Goal: Task Accomplishment & Management: Use online tool/utility

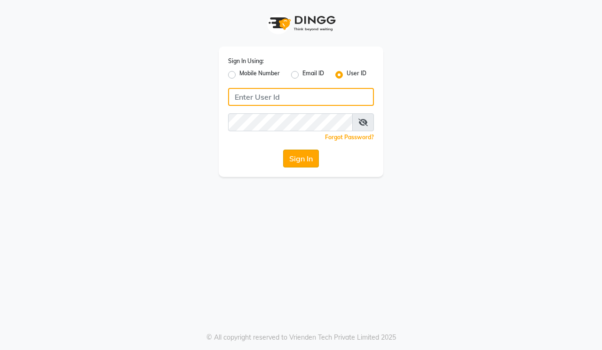
type input "hairmaxsalon"
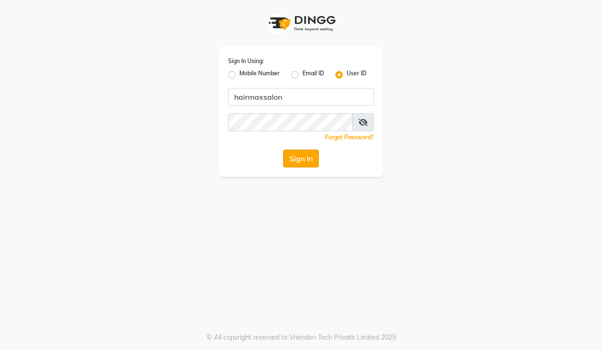
click at [297, 156] on button "Sign In" at bounding box center [301, 159] width 36 height 18
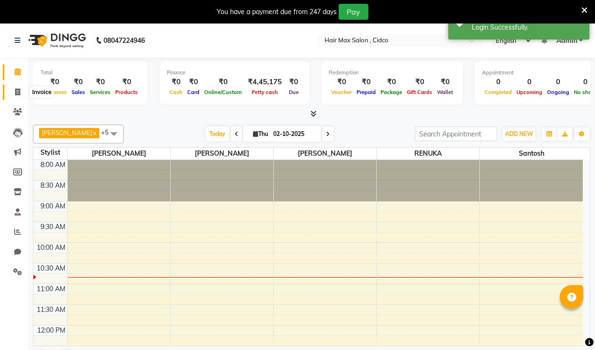
click at [18, 89] on icon at bounding box center [17, 91] width 5 height 7
select select "7580"
select select "service"
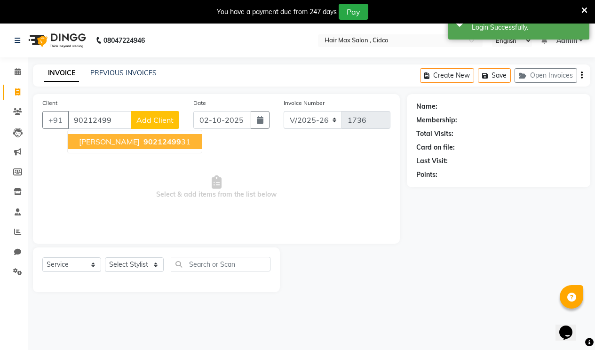
click at [143, 141] on span "90212499" at bounding box center [162, 141] width 38 height 9
type input "9021249931"
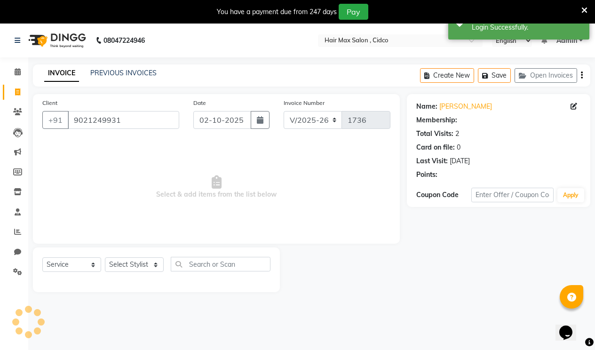
select select "1: Object"
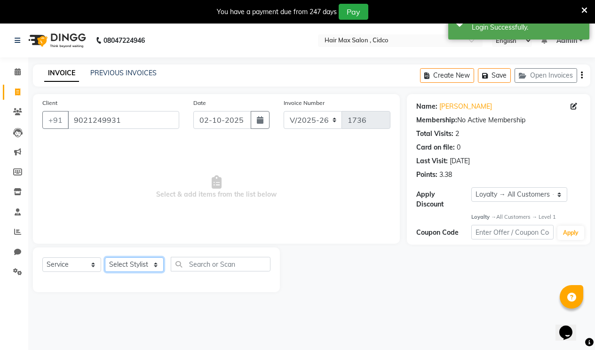
click at [138, 263] on select "Select Stylist [PERSON_NAME] [PERSON_NAME] RENUKA [PERSON_NAME] [PERSON_NAME]" at bounding box center [134, 264] width 59 height 15
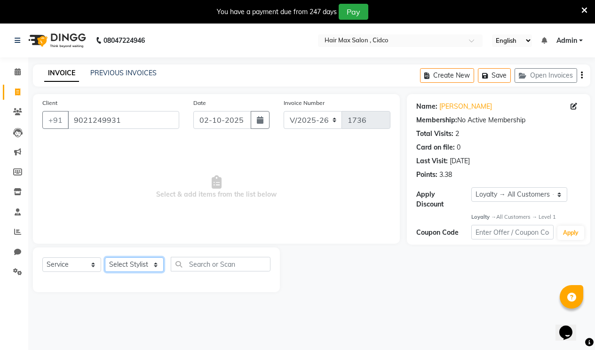
select select "69941"
click at [105, 257] on select "Select Stylist [PERSON_NAME] [PERSON_NAME] RENUKA [PERSON_NAME] [PERSON_NAME]" at bounding box center [134, 264] width 59 height 15
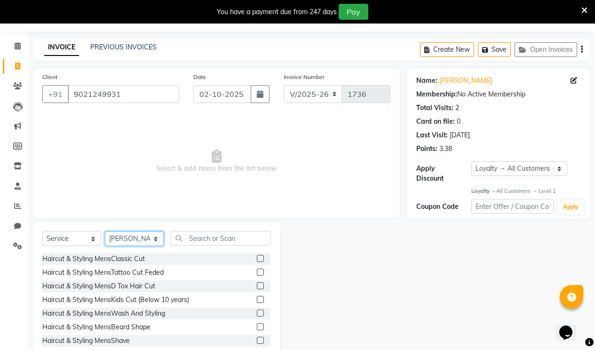
scroll to position [50, 0]
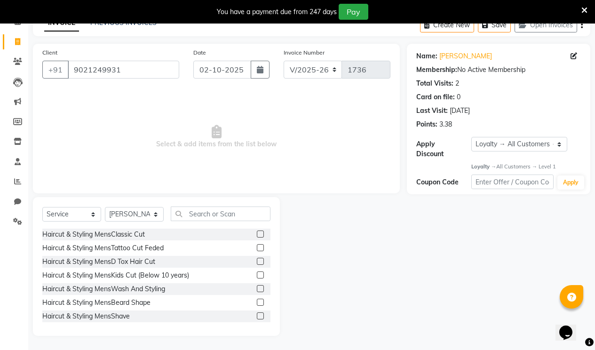
click at [257, 316] on label at bounding box center [260, 315] width 7 height 7
click at [257, 316] on input "checkbox" at bounding box center [260, 316] width 6 height 6
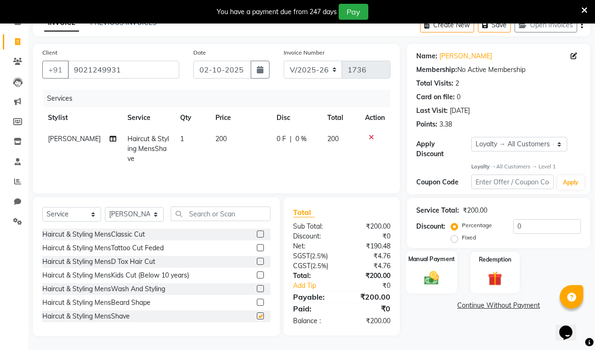
checkbox input "false"
click at [438, 270] on img at bounding box center [431, 277] width 24 height 17
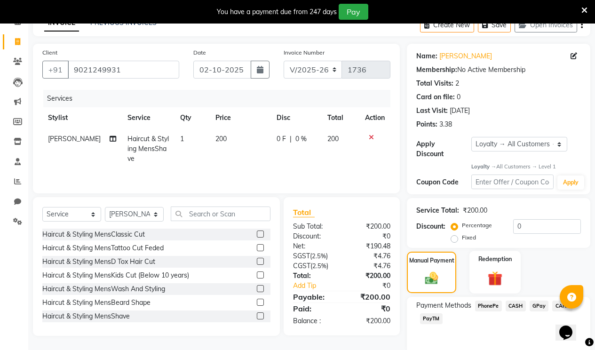
scroll to position [79, 0]
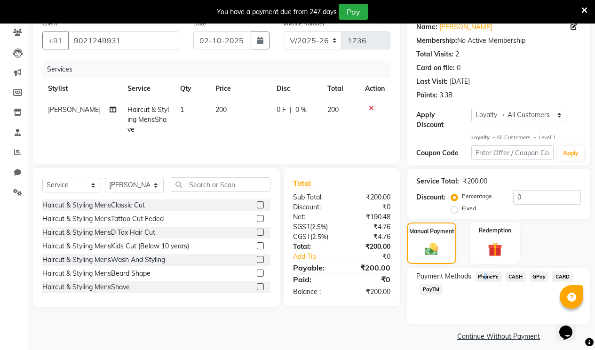
click at [485, 271] on span "PhonePe" at bounding box center [488, 276] width 27 height 11
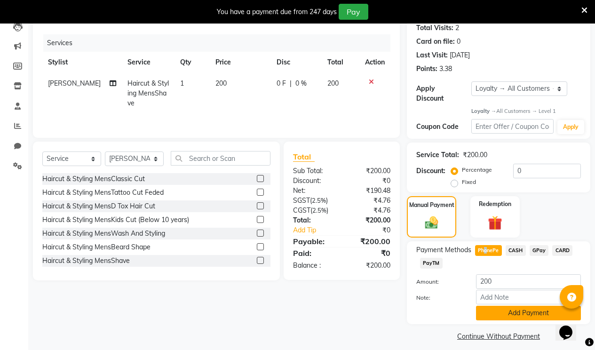
click at [497, 306] on button "Add Payment" at bounding box center [528, 313] width 105 height 15
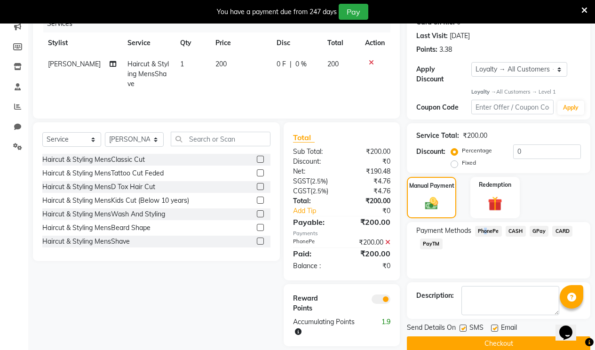
scroll to position [135, 0]
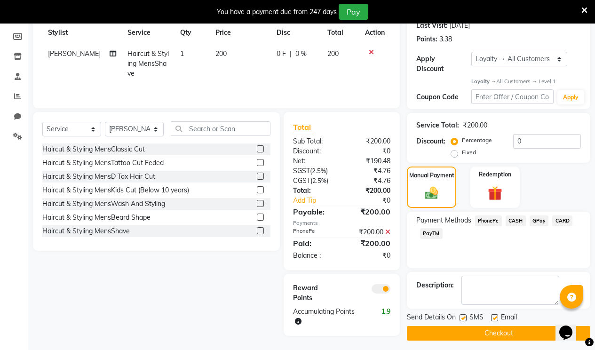
click at [494, 314] on label at bounding box center [494, 317] width 7 height 7
click at [494, 315] on input "checkbox" at bounding box center [494, 318] width 6 height 6
checkbox input "false"
click at [465, 314] on label at bounding box center [462, 317] width 7 height 7
click at [465, 315] on input "checkbox" at bounding box center [462, 318] width 6 height 6
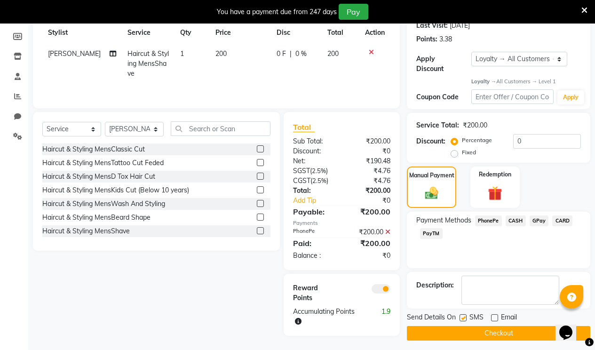
checkbox input "false"
click at [461, 333] on div "Name: [PERSON_NAME] Membership: No Active Membership Total Visits: 2 Card on fi…" at bounding box center [502, 150] width 190 height 382
click at [461, 327] on button "Checkout" at bounding box center [498, 333] width 183 height 15
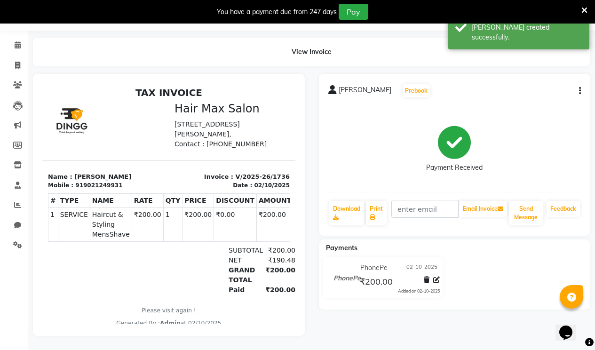
select select "service"
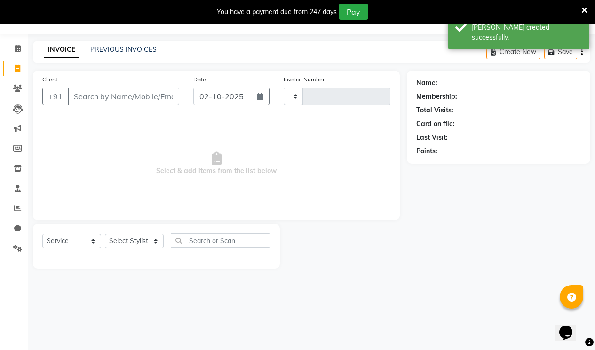
type input "1737"
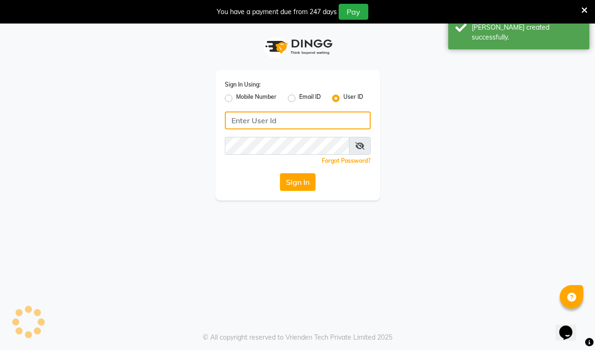
type input "hairmaxsalon"
